Goal: Navigation & Orientation: Find specific page/section

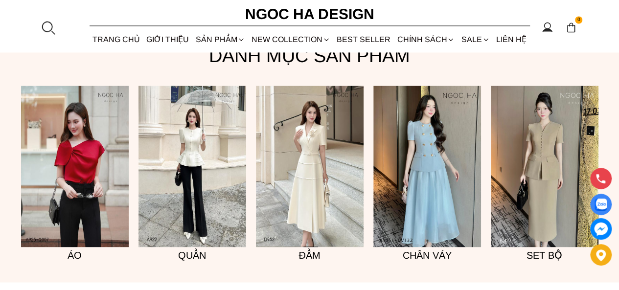
scroll to position [743, 0]
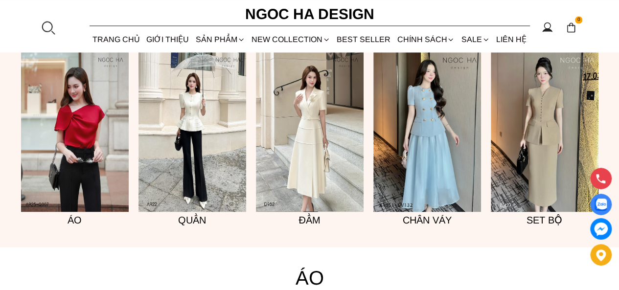
click at [529, 149] on img at bounding box center [545, 131] width 108 height 162
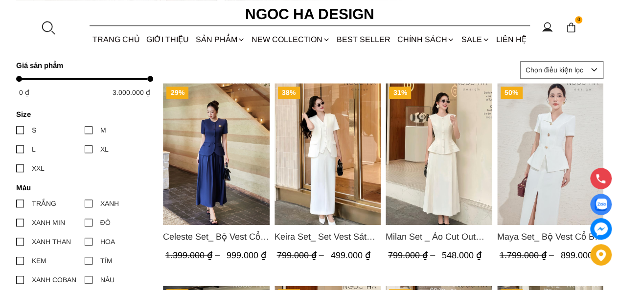
scroll to position [449, 0]
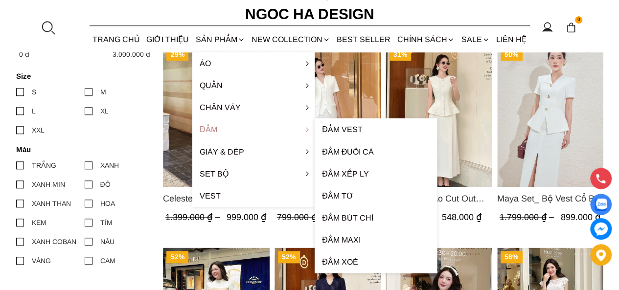
click at [210, 127] on link "Đầm" at bounding box center [253, 129] width 122 height 22
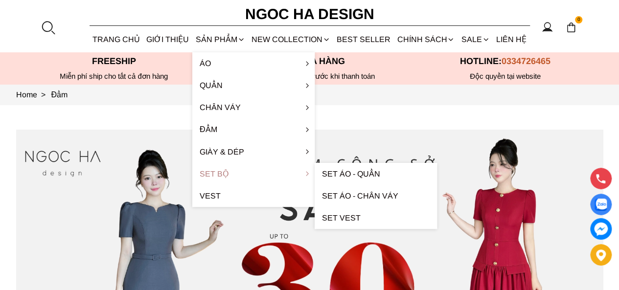
click at [212, 174] on link "Set Bộ" at bounding box center [253, 174] width 122 height 22
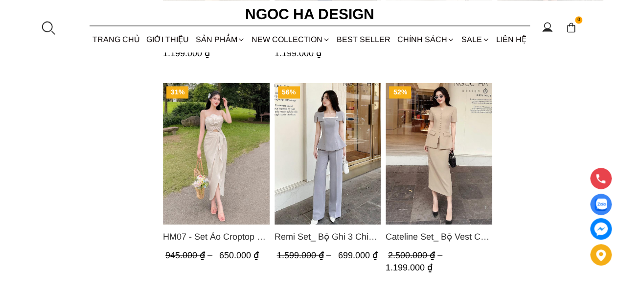
scroll to position [832, 0]
